Goal: Find contact information: Find contact information

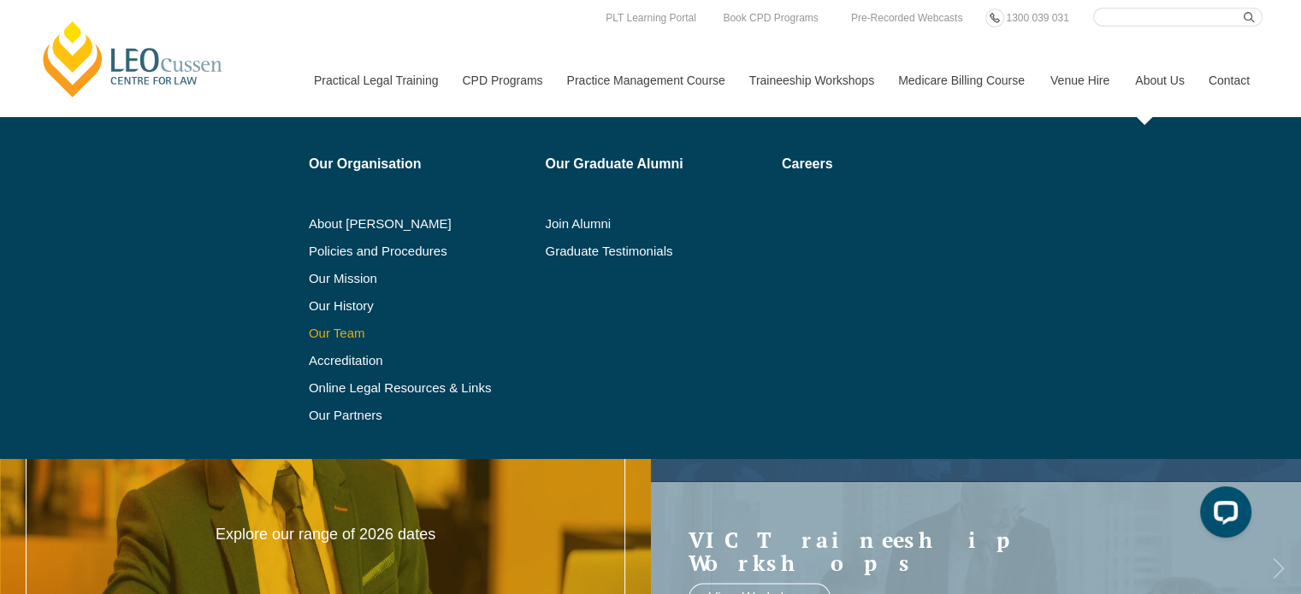
click at [336, 334] on link "Our Team" at bounding box center [421, 334] width 225 height 14
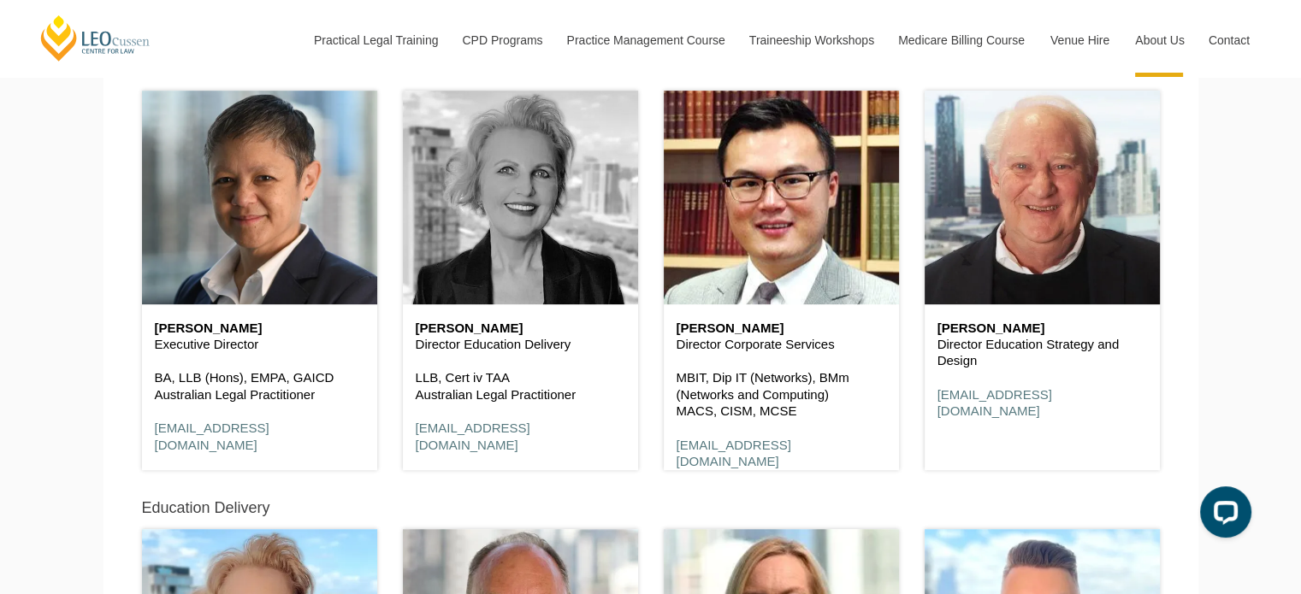
scroll to position [912, 0]
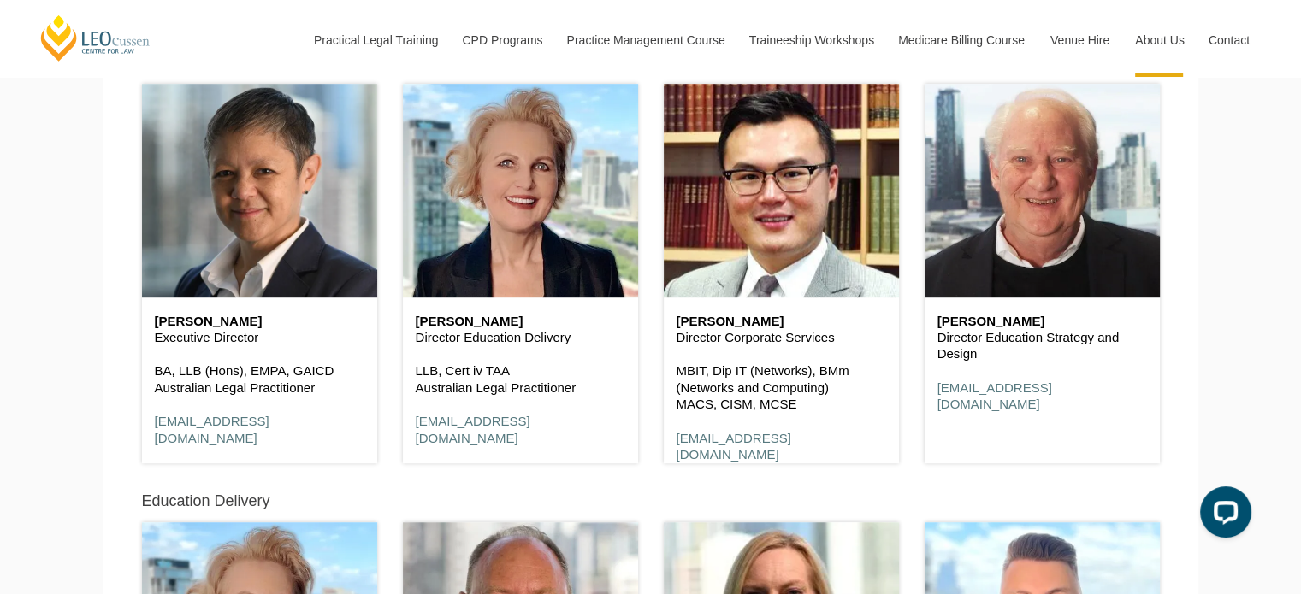
drag, startPoint x: 263, startPoint y: 342, endPoint x: 155, endPoint y: 343, distance: 107.8
click at [155, 343] on p "Executive Director" at bounding box center [260, 337] width 210 height 17
copy p "Executive Director"
drag, startPoint x: 342, startPoint y: 432, endPoint x: 152, endPoint y: 421, distance: 190.2
click at [152, 421] on div "Shirley Southgate Executive Director BA, LLB (Hons), EMPA, GAICD Australian Leg…" at bounding box center [259, 381] width 235 height 166
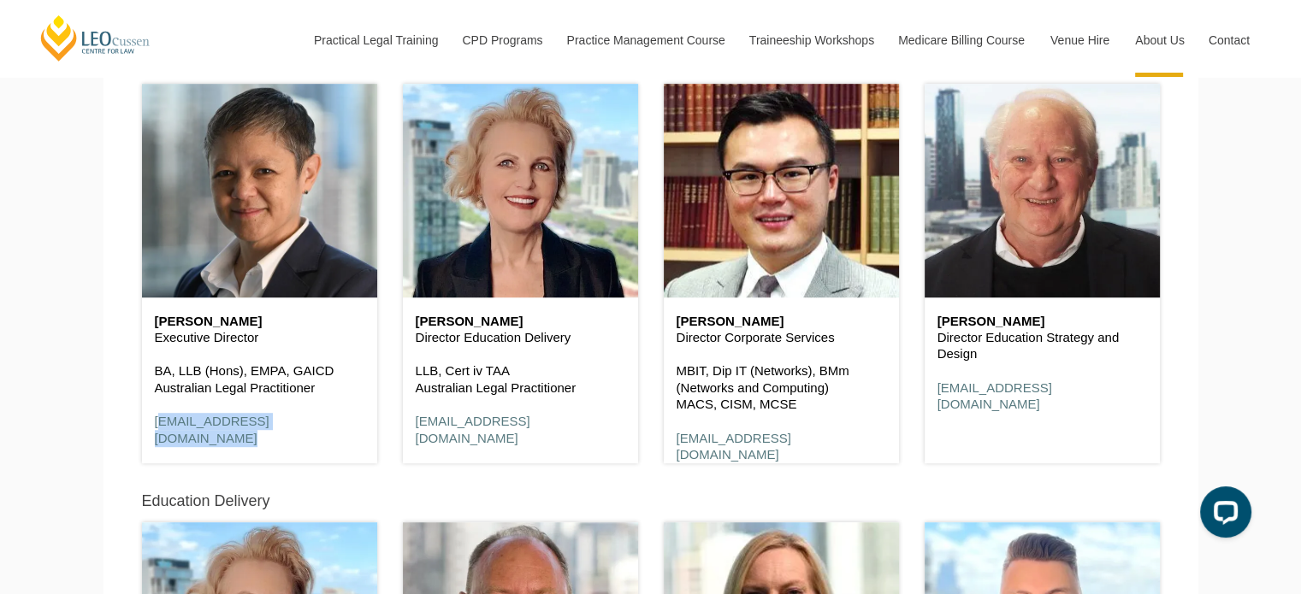
copy link "ssouthgate@leocussen.edu.au"
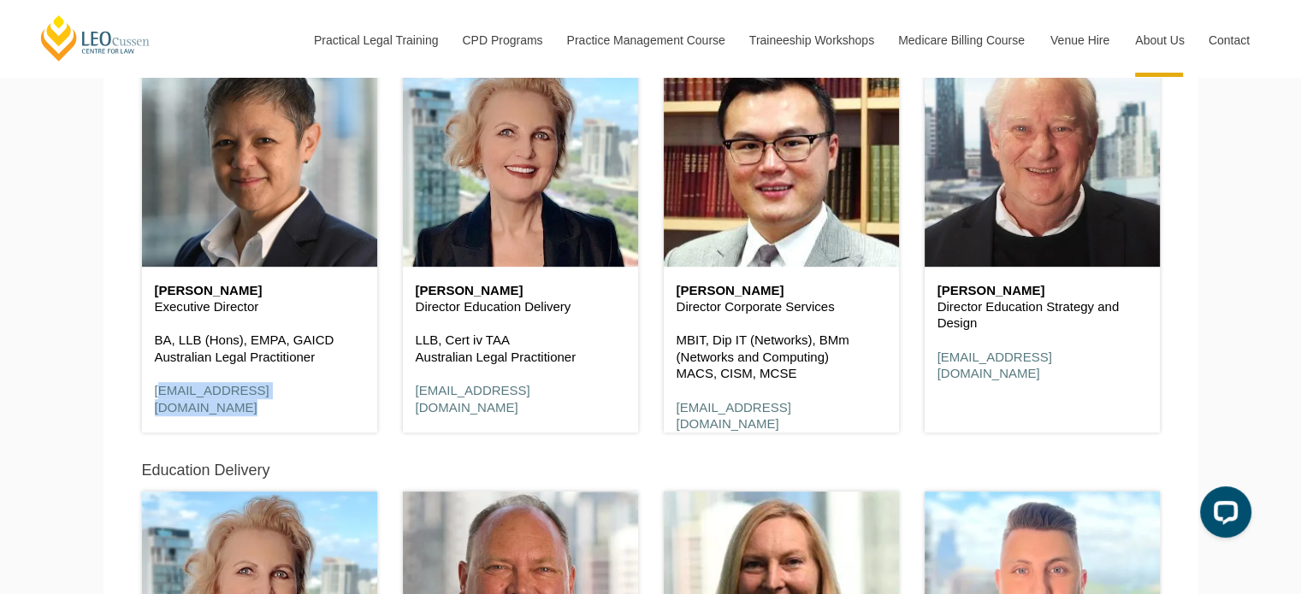
scroll to position [943, 0]
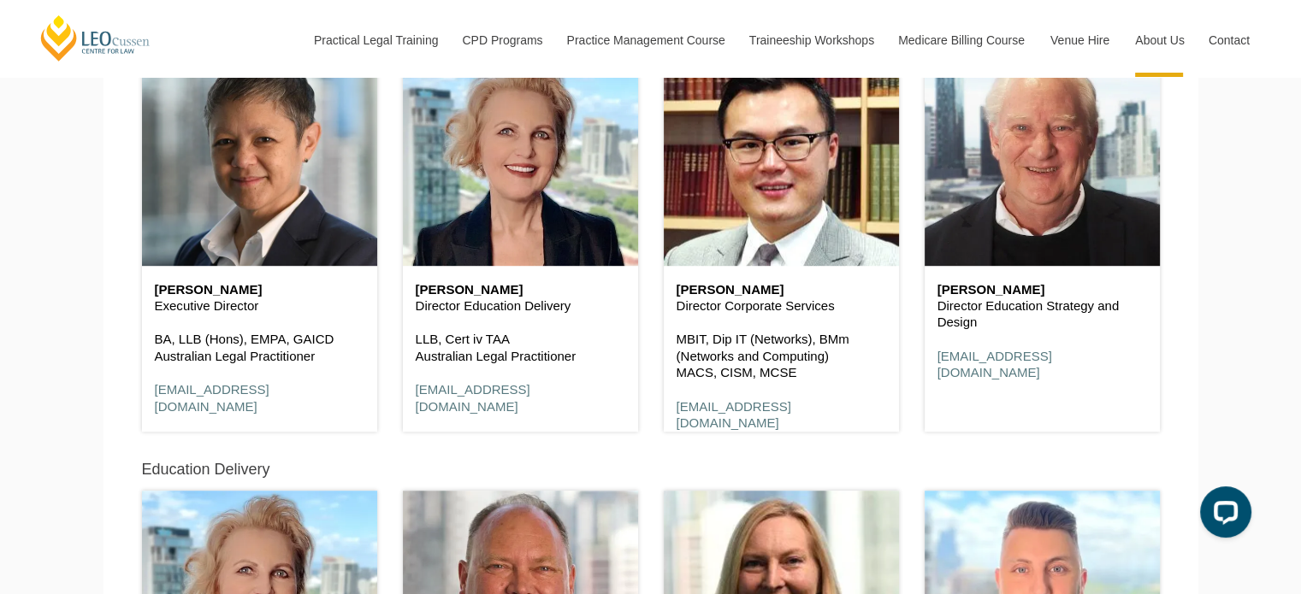
click at [651, 453] on div "Henry Chung Yan Director Corporate Services MBIT, Dip IT (Networks), BMm (Netwo…" at bounding box center [781, 234] width 261 height 439
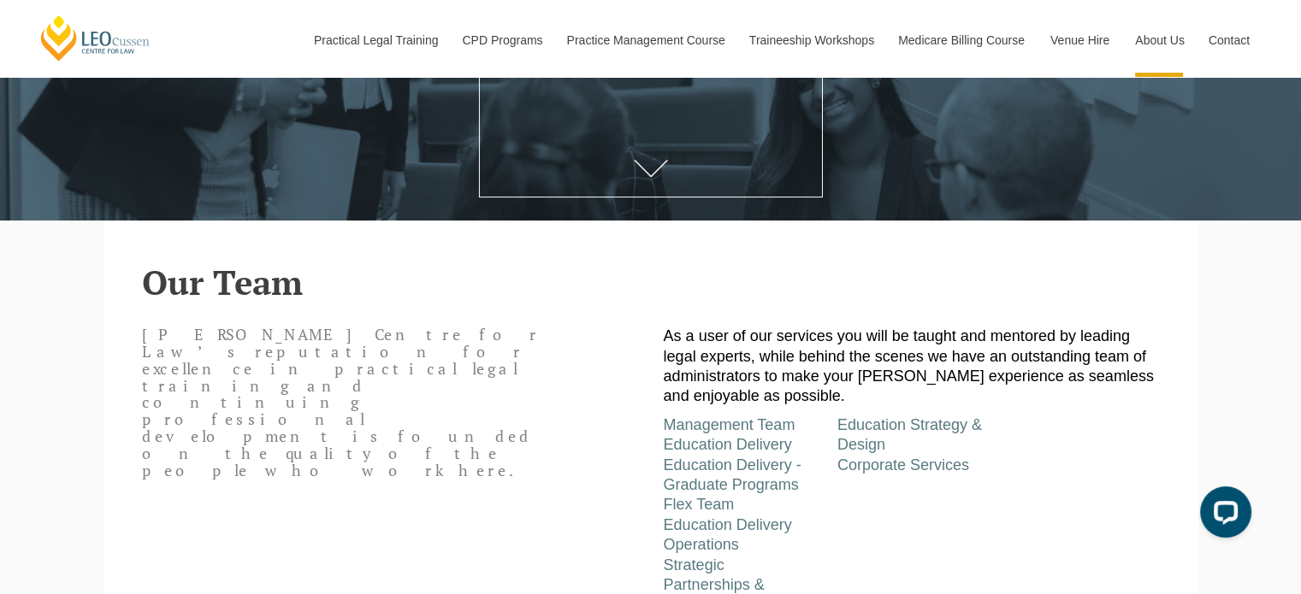
scroll to position [294, 0]
